Goal: Information Seeking & Learning: Learn about a topic

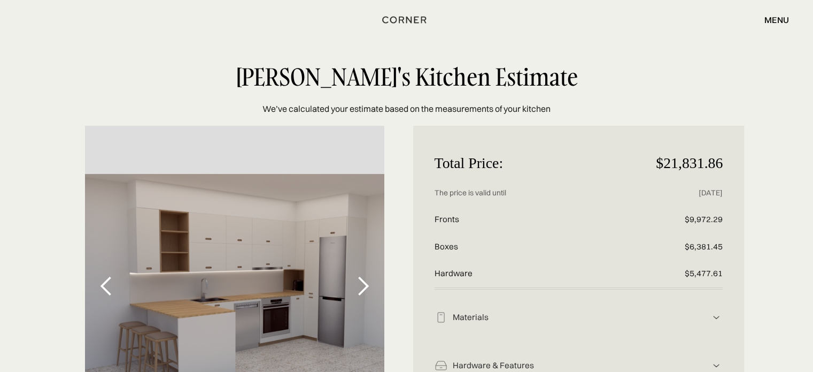
click at [773, 20] on div "menu" at bounding box center [776, 20] width 25 height 9
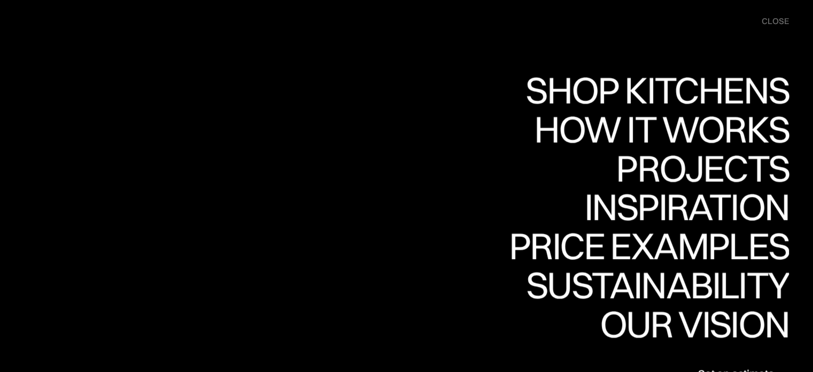
scroll to position [107, 0]
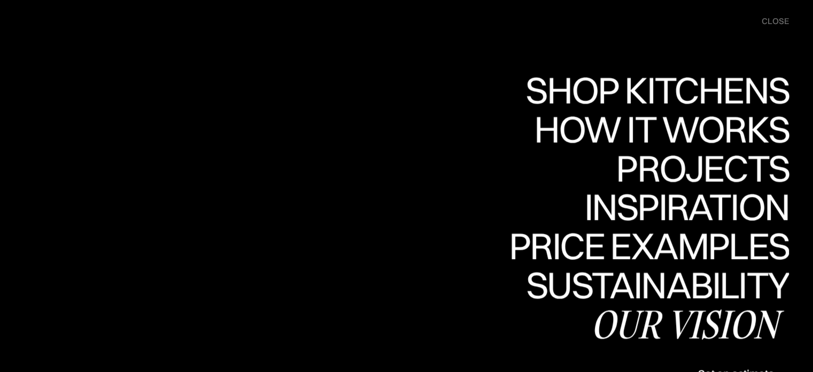
click at [767, 327] on div "Our vision" at bounding box center [690, 323] width 198 height 37
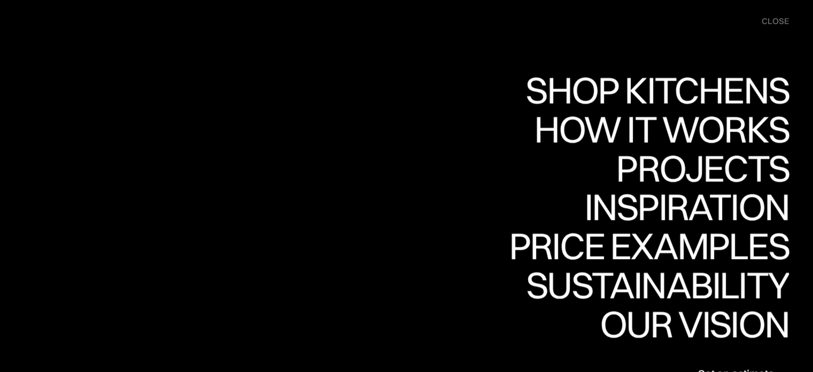
scroll to position [3720, 0]
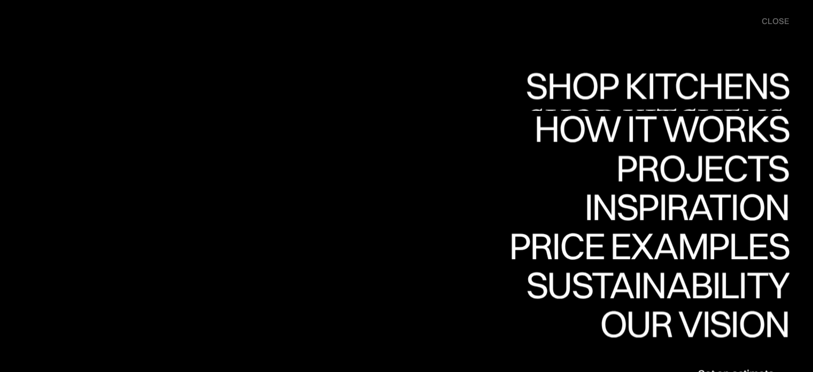
click at [667, 89] on link "Shop Kitchens Shop Kitchens" at bounding box center [654, 90] width 269 height 39
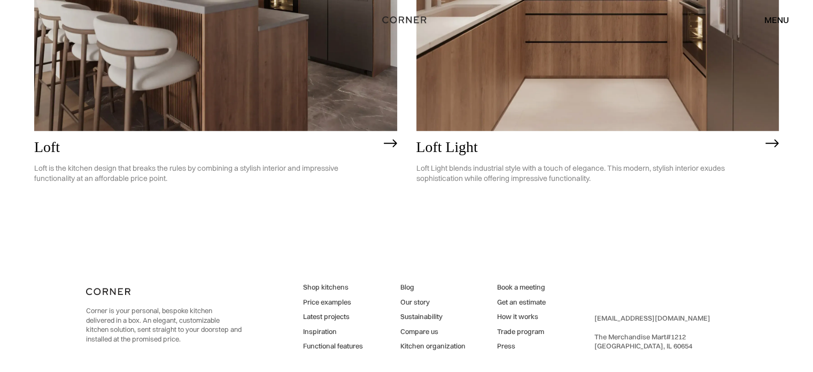
scroll to position [3002, 0]
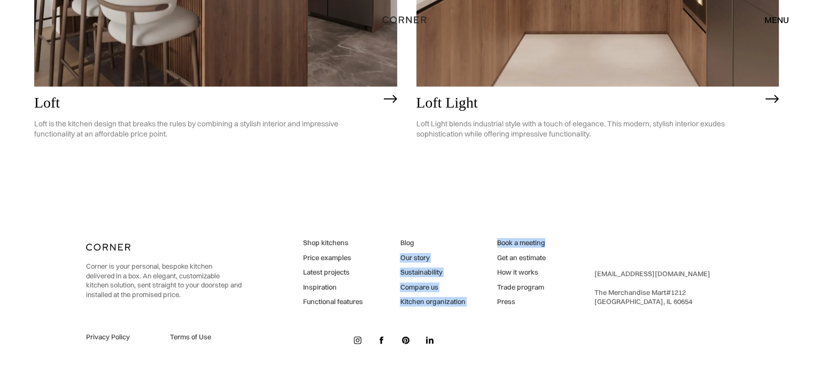
drag, startPoint x: 554, startPoint y: 241, endPoint x: 490, endPoint y: 236, distance: 64.3
click at [490, 236] on div "Corner is your personal, bespoke kitchen delivered in a box. An elegant, custom…" at bounding box center [406, 293] width 641 height 158
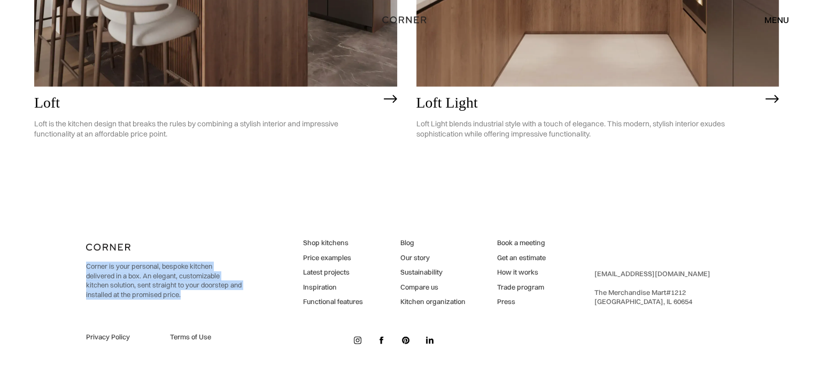
drag, startPoint x: 200, startPoint y: 297, endPoint x: 72, endPoint y: 267, distance: 131.6
click at [72, 267] on div "Corner is your personal, bespoke kitchen delivered in a box. An elegant, custom…" at bounding box center [407, 293] width 706 height 158
click at [55, 261] on div "Corner is your personal, bespoke kitchen delivered in a box. An elegant, custom…" at bounding box center [407, 293] width 706 height 158
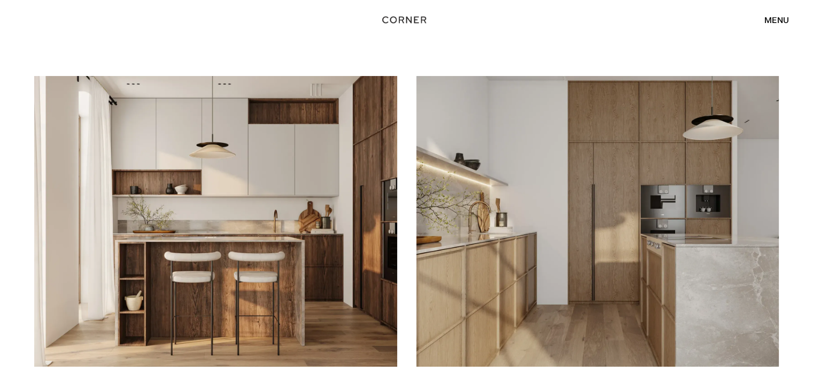
scroll to position [0, 0]
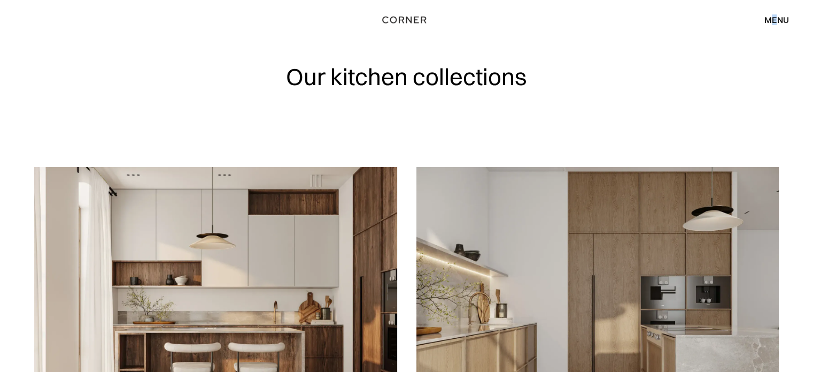
click at [774, 16] on div "menu" at bounding box center [776, 20] width 25 height 9
